Goal: Task Accomplishment & Management: Manage account settings

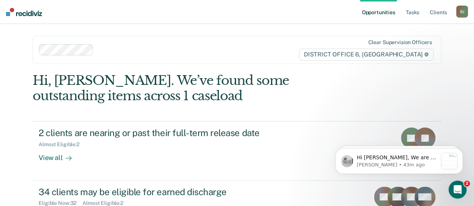
click at [421, 14] on ul "Opportunities Tasks Client s" at bounding box center [408, 12] width 96 height 24
click at [411, 14] on link "Tasks" at bounding box center [412, 12] width 16 height 24
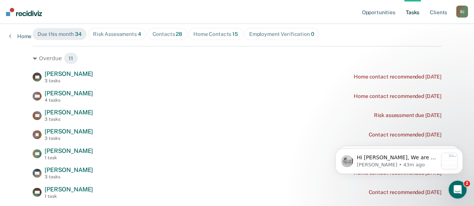
scroll to position [88, 0]
click at [92, 18] on nav "Opportunities Tasks Client s [PERSON_NAME] Profile How it works Log Out" at bounding box center [237, 12] width 474 height 24
click at [118, 35] on div "Risk Assessments 4" at bounding box center [117, 34] width 48 height 6
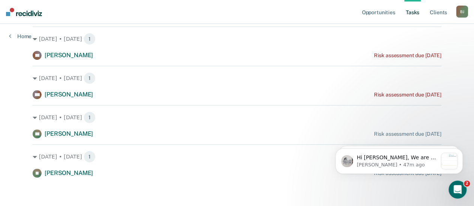
scroll to position [0, 0]
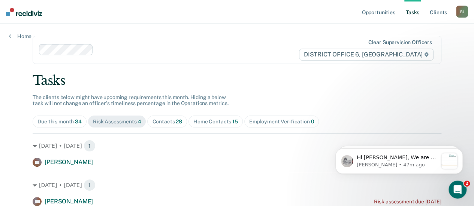
click at [165, 124] on div "Contacts 28" at bounding box center [167, 122] width 30 height 6
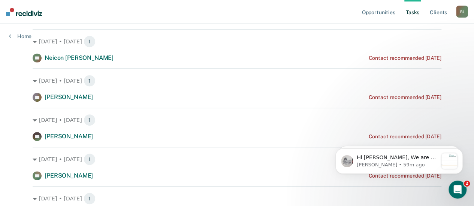
scroll to position [223, 0]
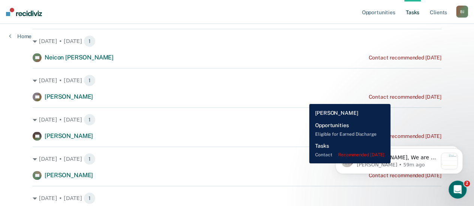
drag, startPoint x: 367, startPoint y: 97, endPoint x: 401, endPoint y: 99, distance: 34.2
click at [401, 99] on div "Contact recommended [DATE]" at bounding box center [404, 97] width 73 height 6
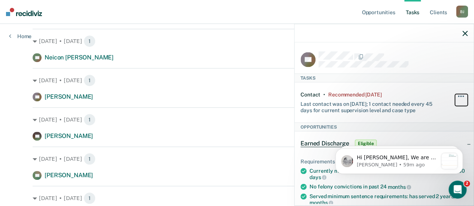
click at [455, 95] on button "button" at bounding box center [461, 100] width 13 height 12
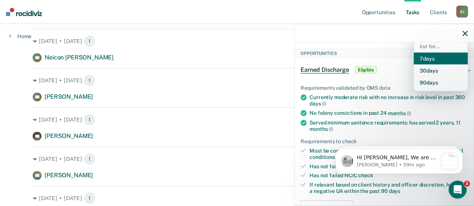
scroll to position [74, 0]
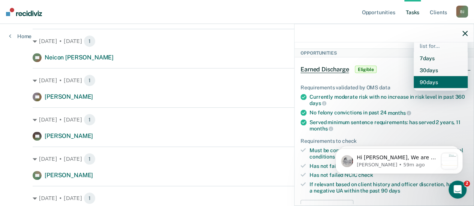
click at [418, 80] on button "90 days" at bounding box center [441, 82] width 54 height 12
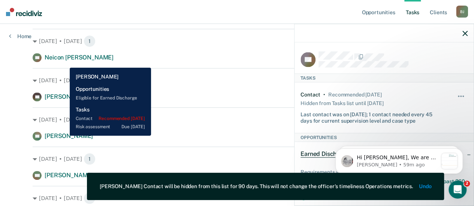
click at [64, 136] on span "[PERSON_NAME]" at bounding box center [69, 136] width 48 height 7
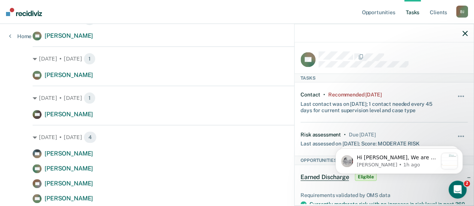
scroll to position [324, 0]
click at [464, 36] on icon "button" at bounding box center [464, 33] width 5 height 5
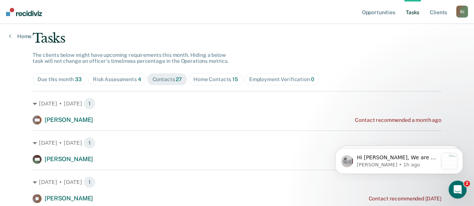
scroll to position [42, 0]
click at [204, 78] on div "Home Contacts 15" at bounding box center [215, 80] width 45 height 6
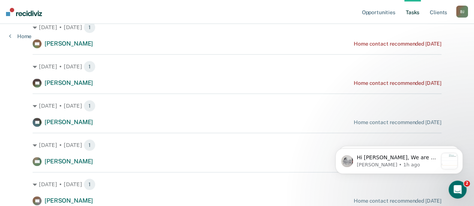
scroll to position [231, 0]
